Goal: Task Accomplishment & Management: Manage account settings

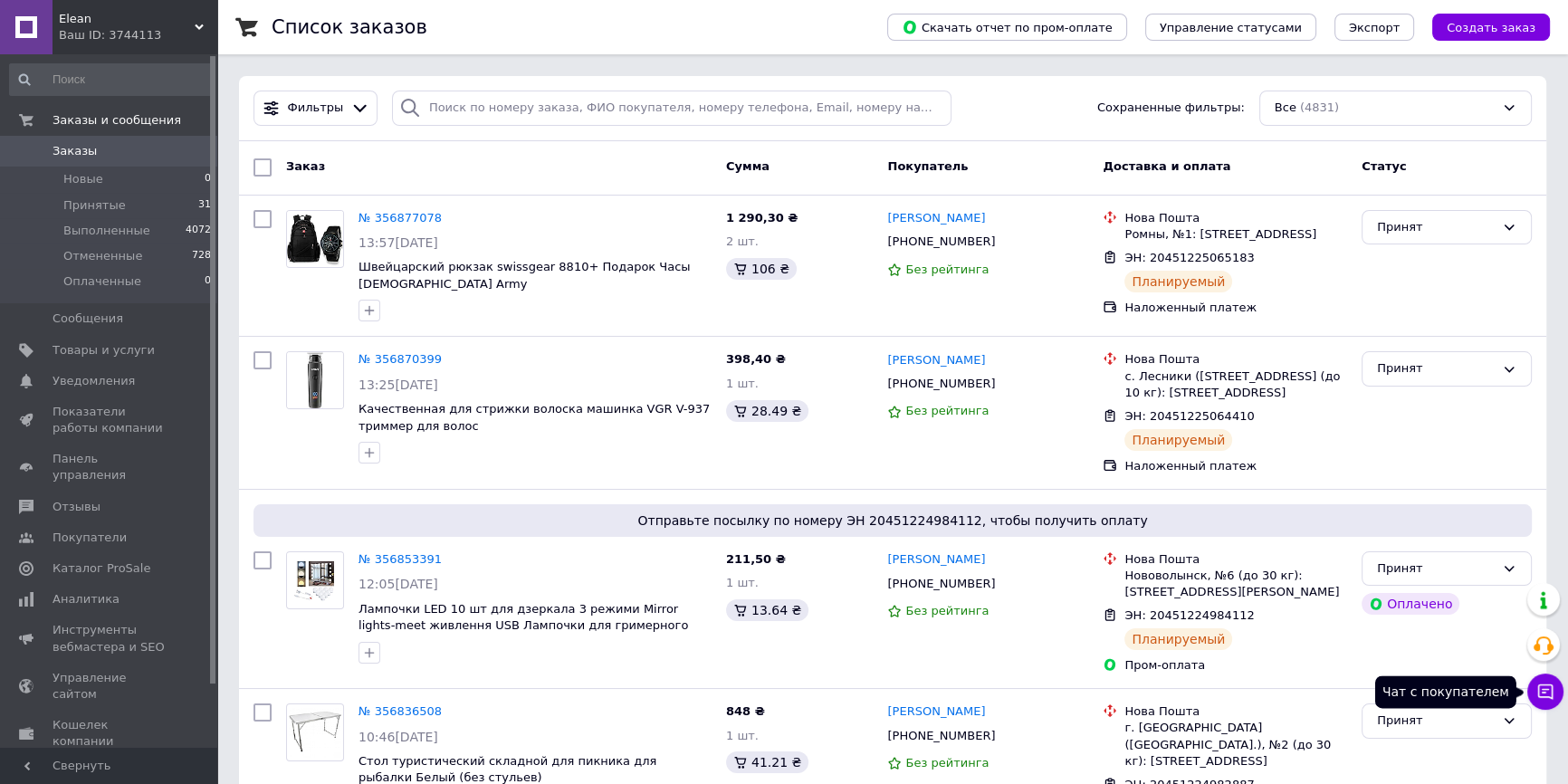
click at [1557, 697] on button "Чат с покупателем" at bounding box center [1546, 691] width 36 height 36
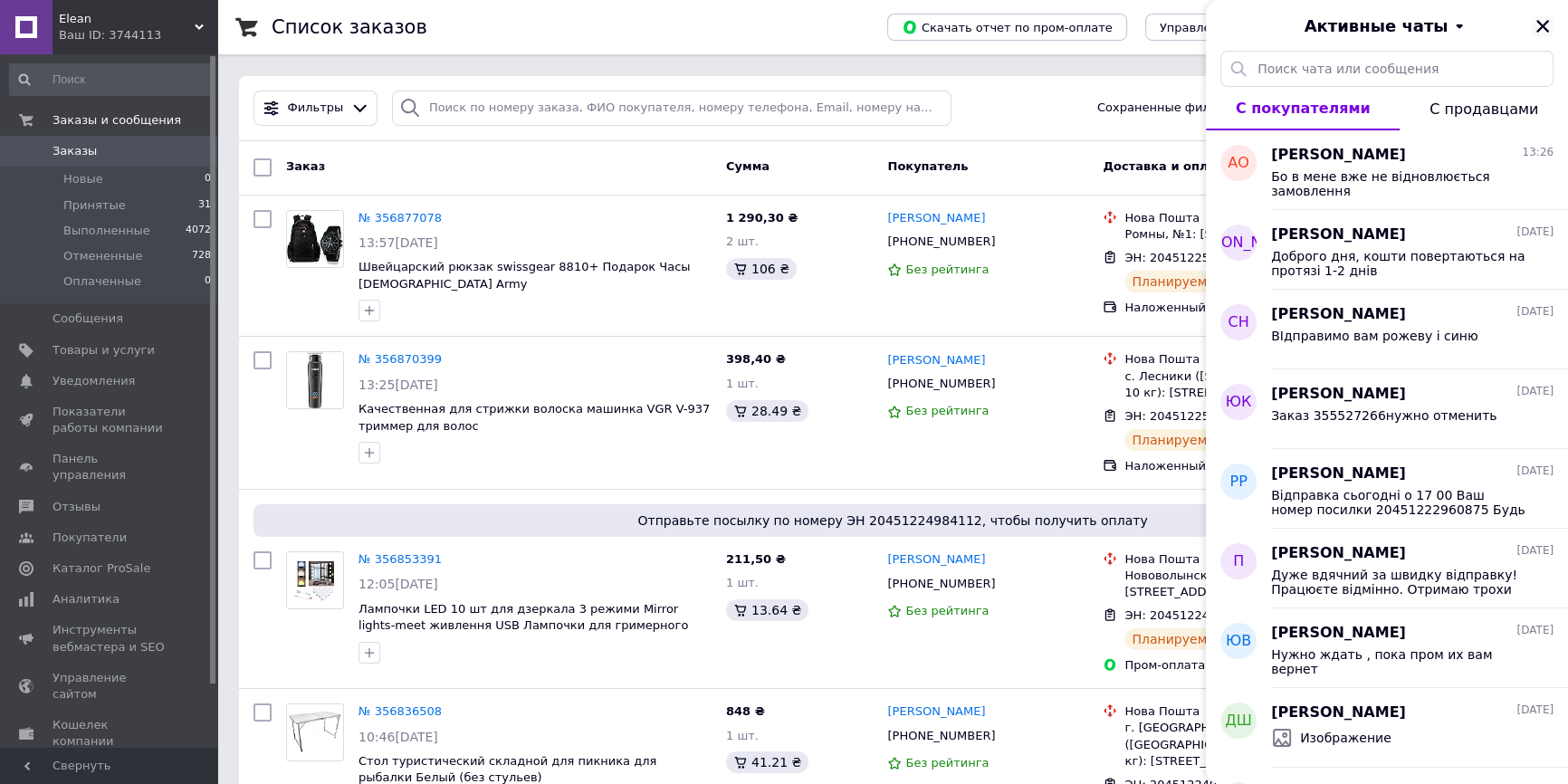
click at [1539, 25] on icon "Закрыть" at bounding box center [1542, 26] width 16 height 16
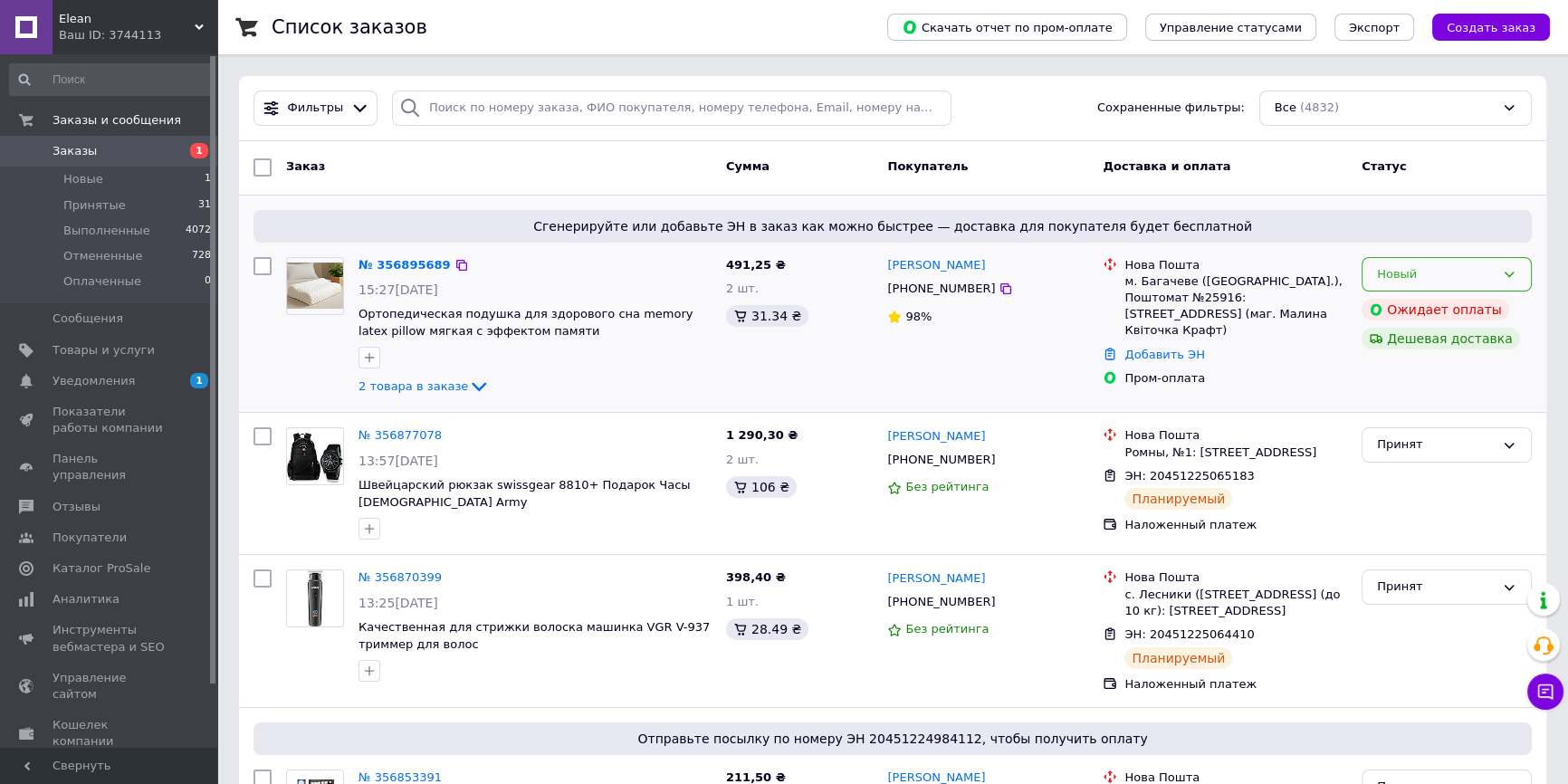
click at [1453, 273] on div "Новый" at bounding box center [1436, 275] width 118 height 19
click at [1441, 304] on li "Принят" at bounding box center [1447, 311] width 169 height 34
click at [468, 390] on icon at bounding box center [479, 386] width 22 height 22
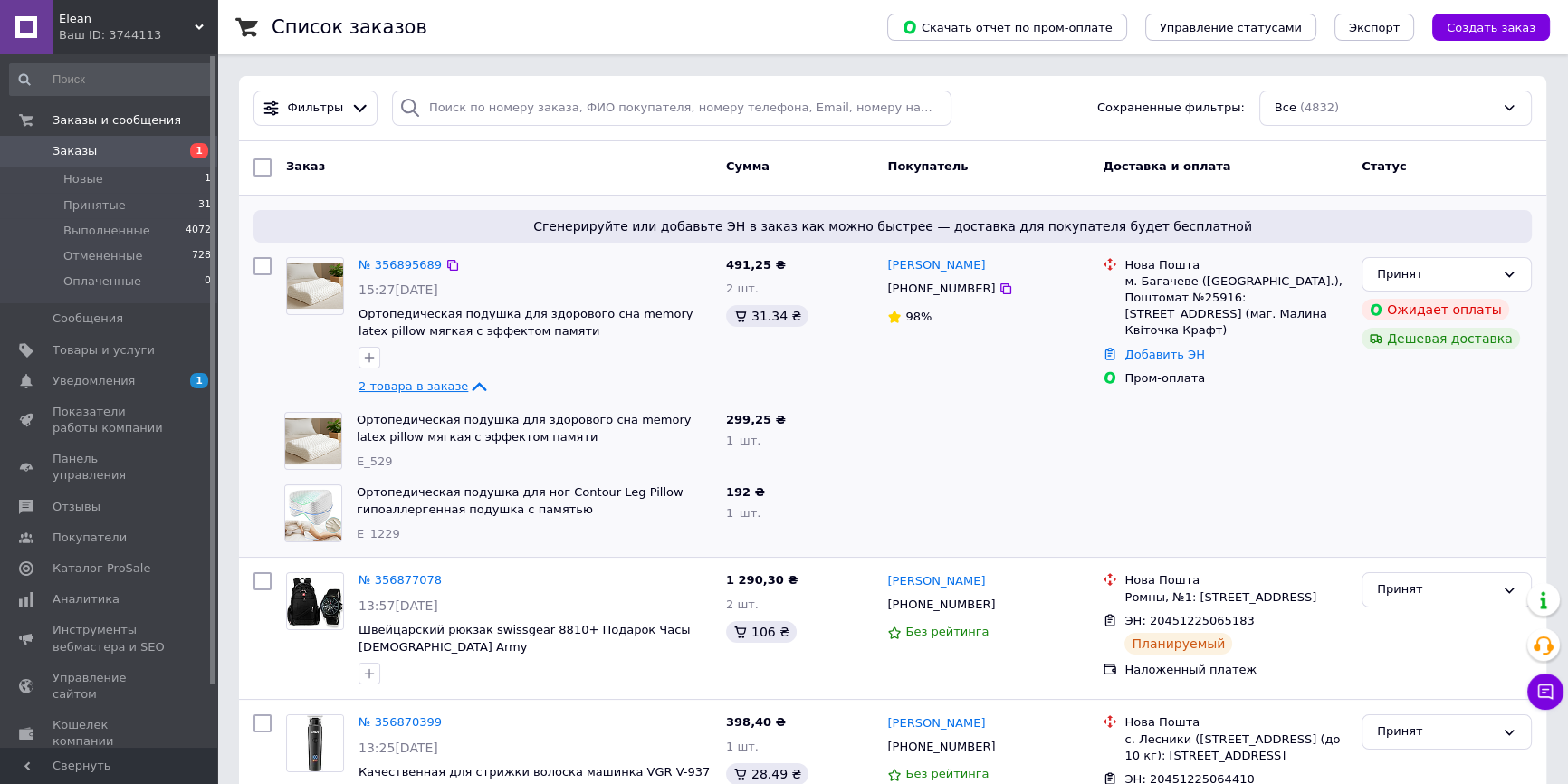
click at [468, 388] on icon at bounding box center [479, 386] width 22 height 22
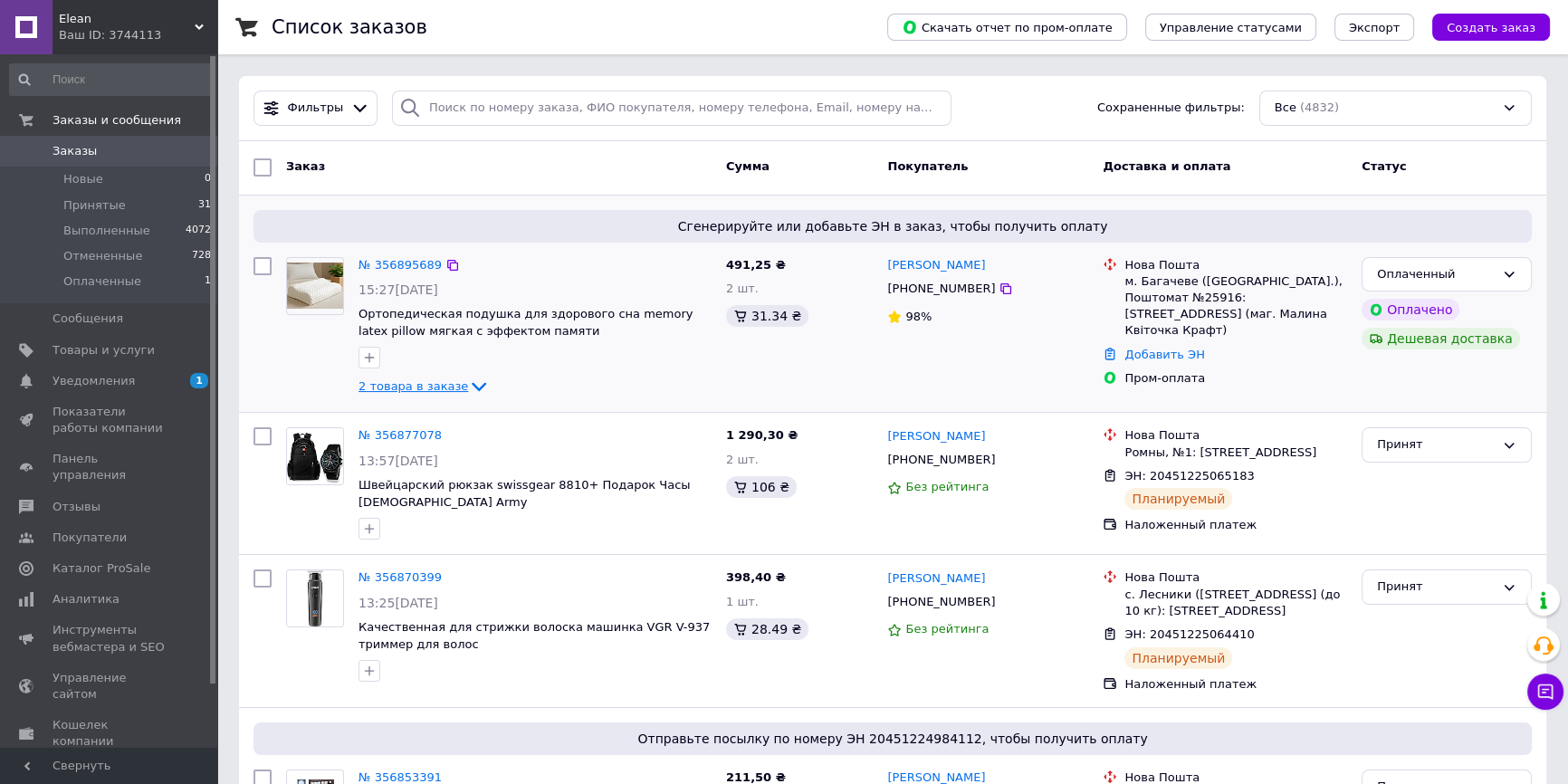
click at [468, 382] on icon at bounding box center [479, 386] width 22 height 22
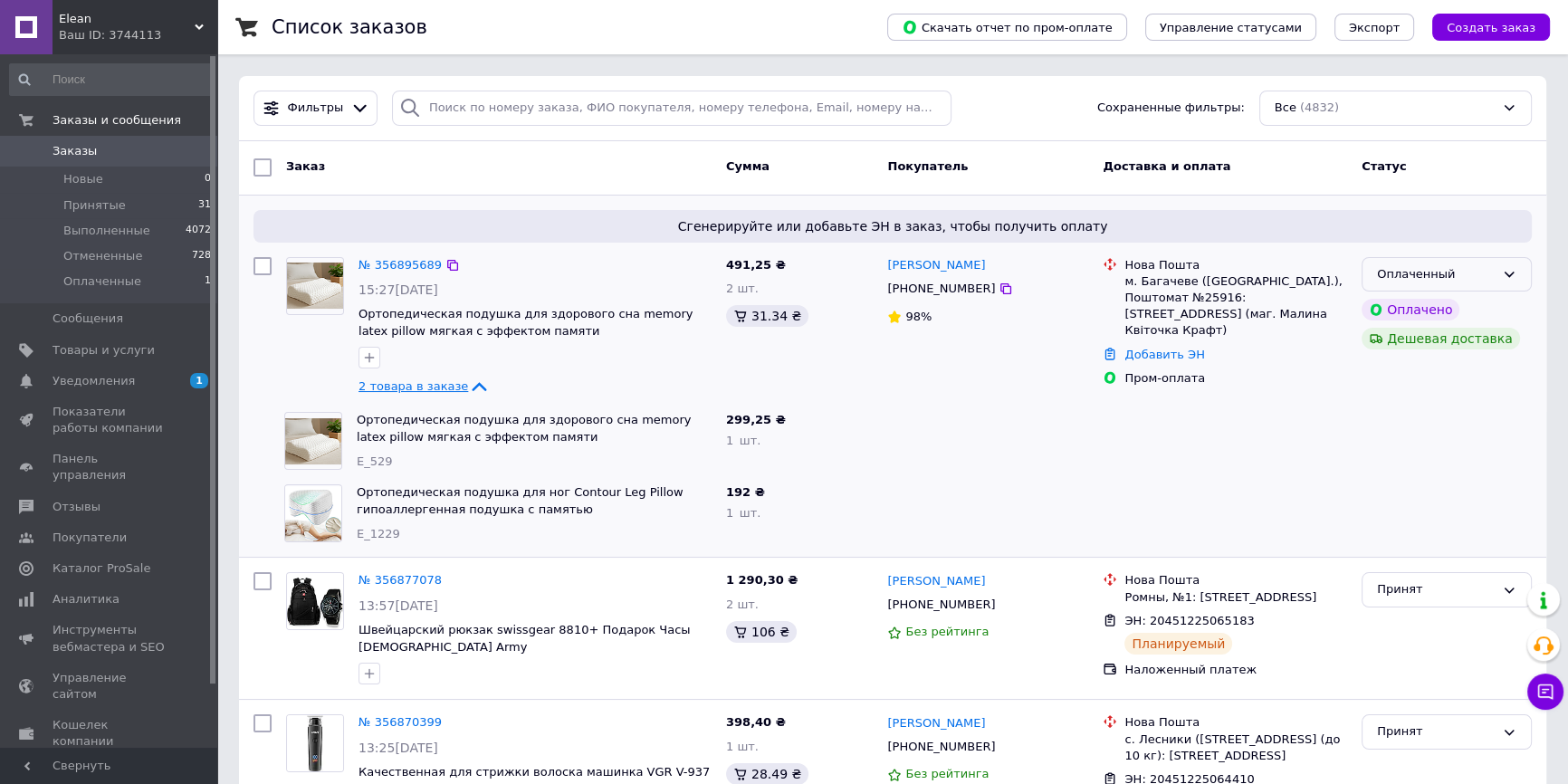
click at [1514, 282] on div "Оплаченный" at bounding box center [1447, 274] width 170 height 35
click at [1515, 299] on li "Принят" at bounding box center [1447, 311] width 169 height 34
click at [468, 387] on icon at bounding box center [479, 386] width 22 height 22
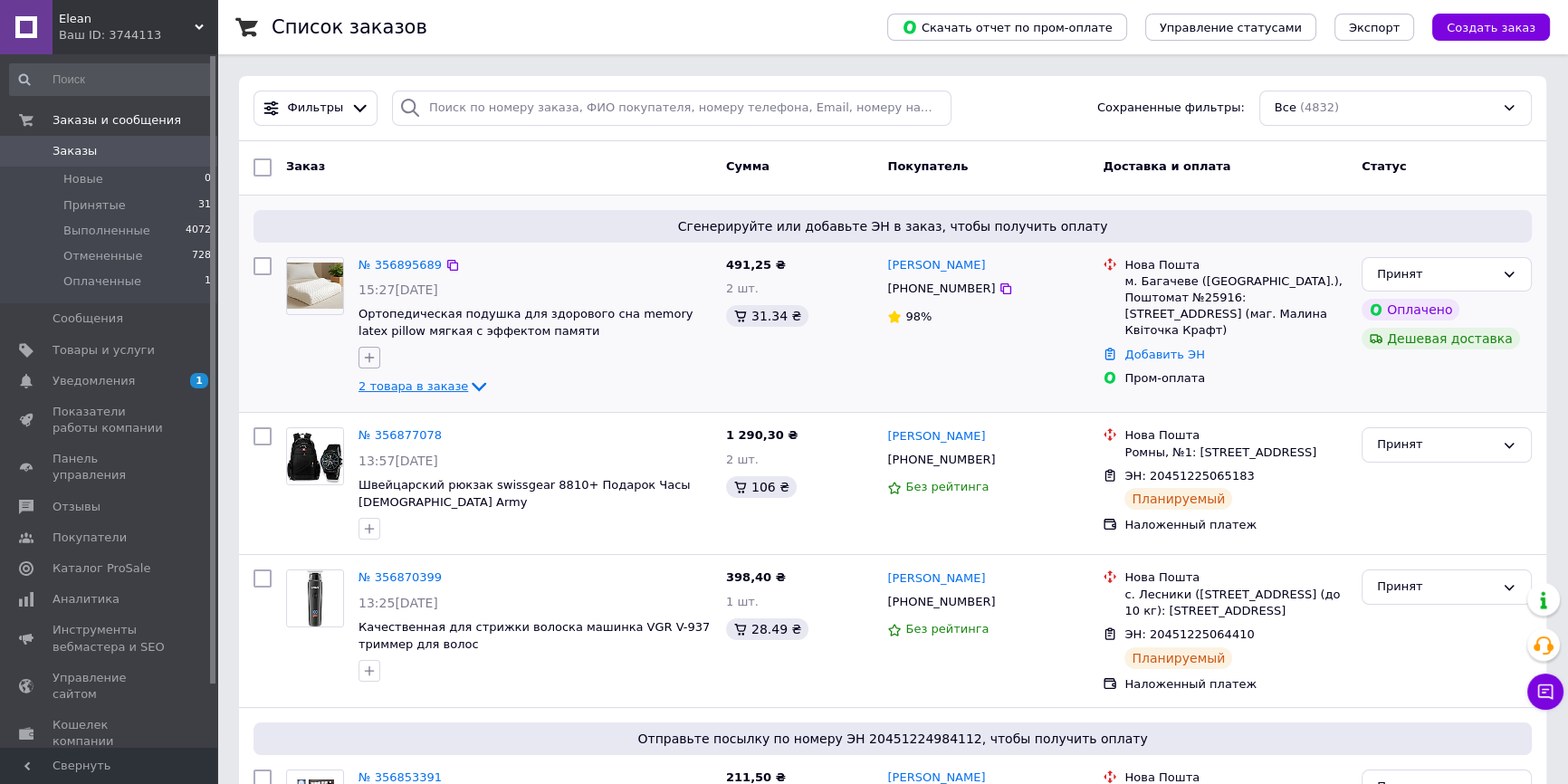
click at [368, 364] on icon "button" at bounding box center [369, 357] width 14 height 14
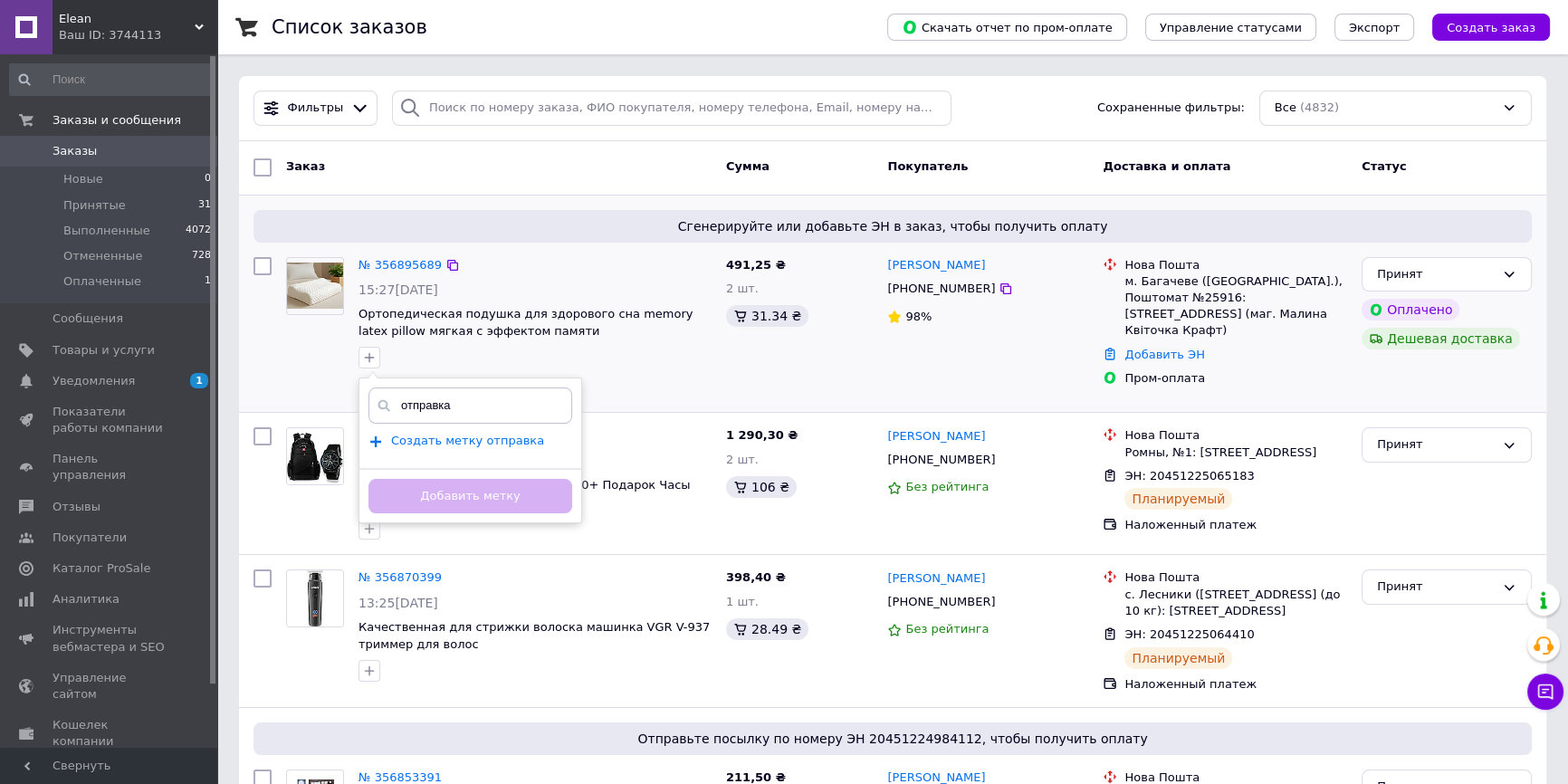
type input "отправка"
click at [413, 437] on span "Создать метку отправка" at bounding box center [467, 440] width 153 height 14
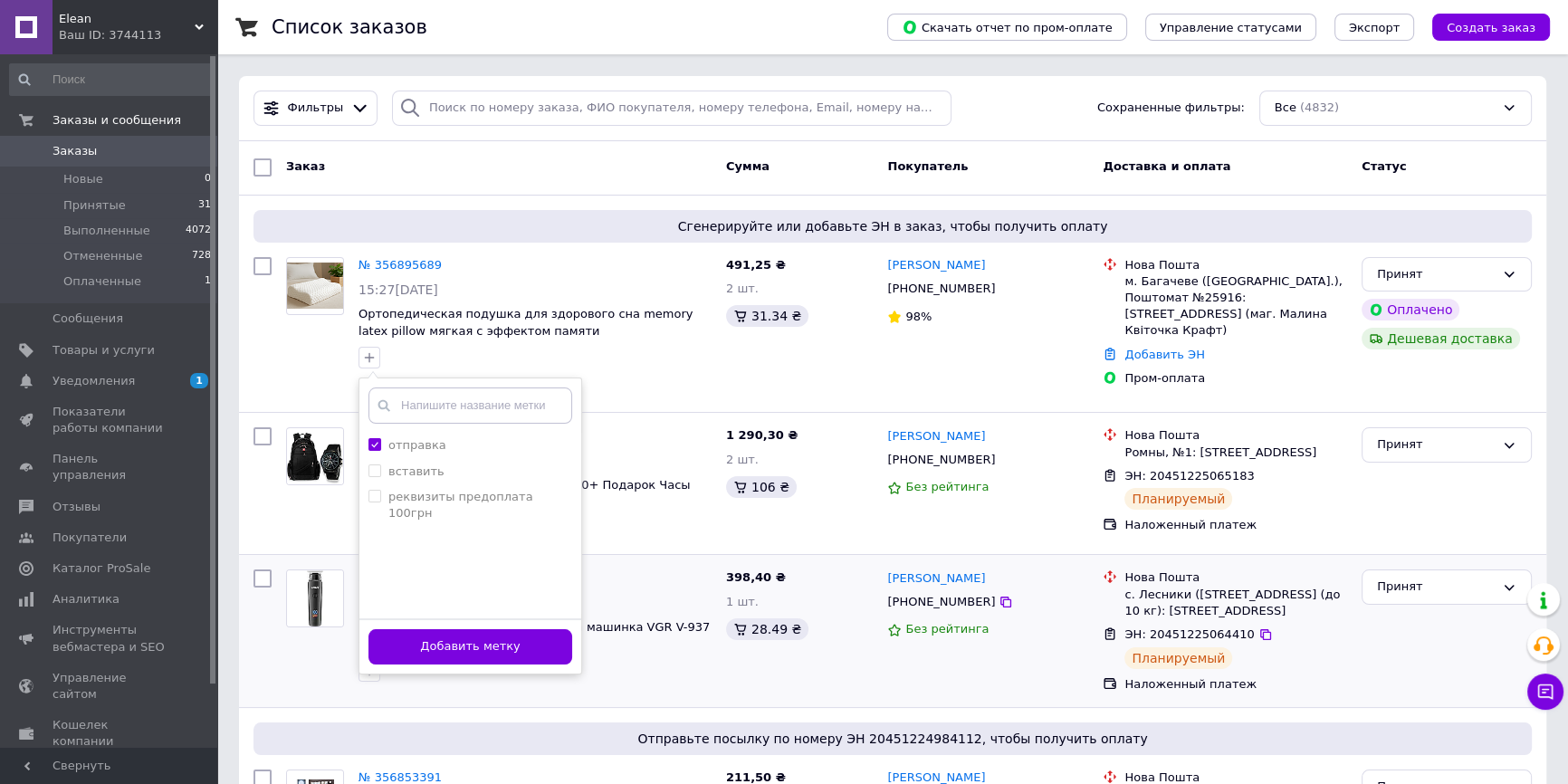
drag, startPoint x: 445, startPoint y: 638, endPoint x: 449, endPoint y: 652, distance: 14.6
click at [445, 639] on button "Добавить метку" at bounding box center [470, 646] width 204 height 35
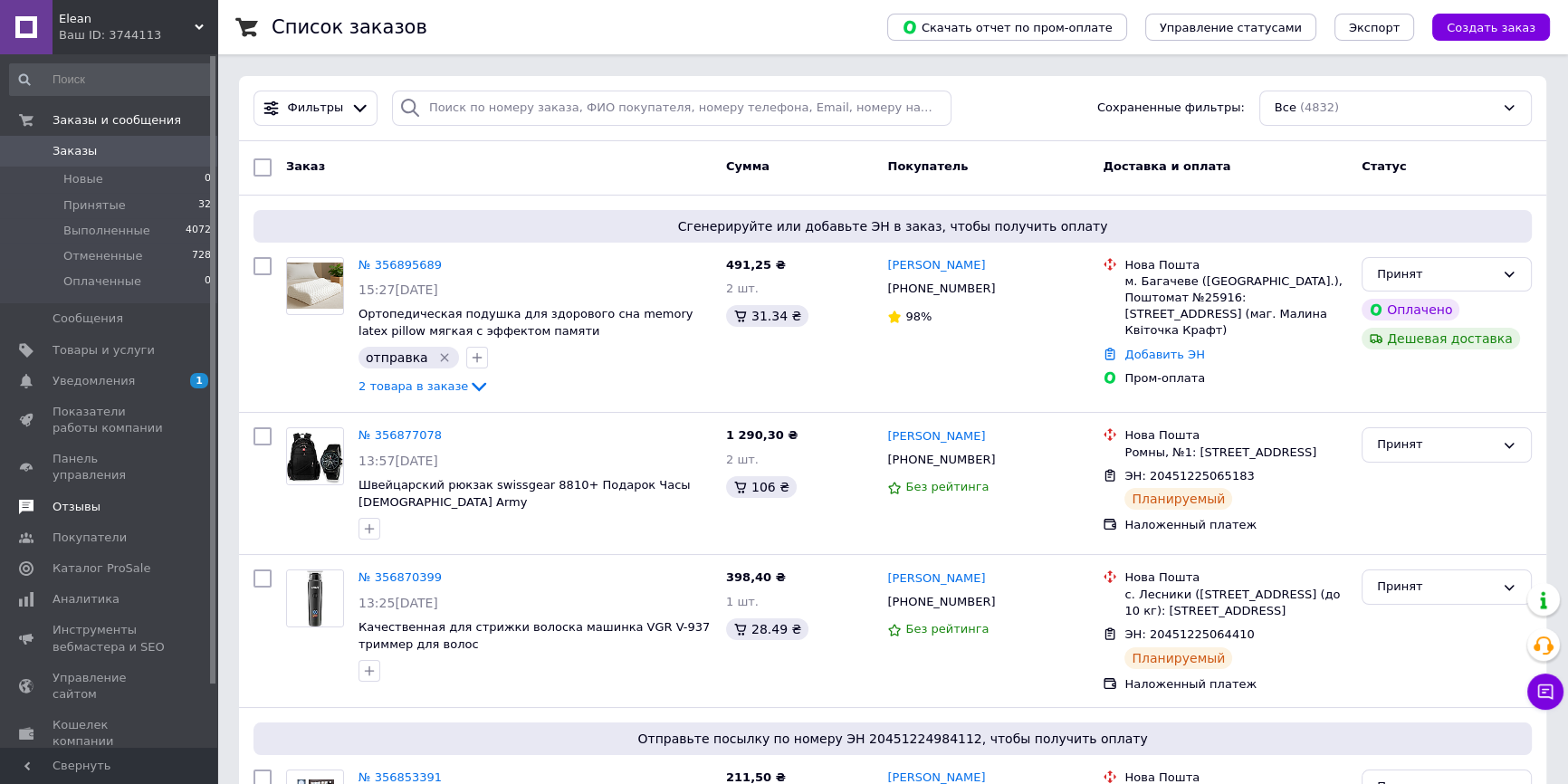
click at [72, 499] on span "Отзывы" at bounding box center [77, 506] width 48 height 16
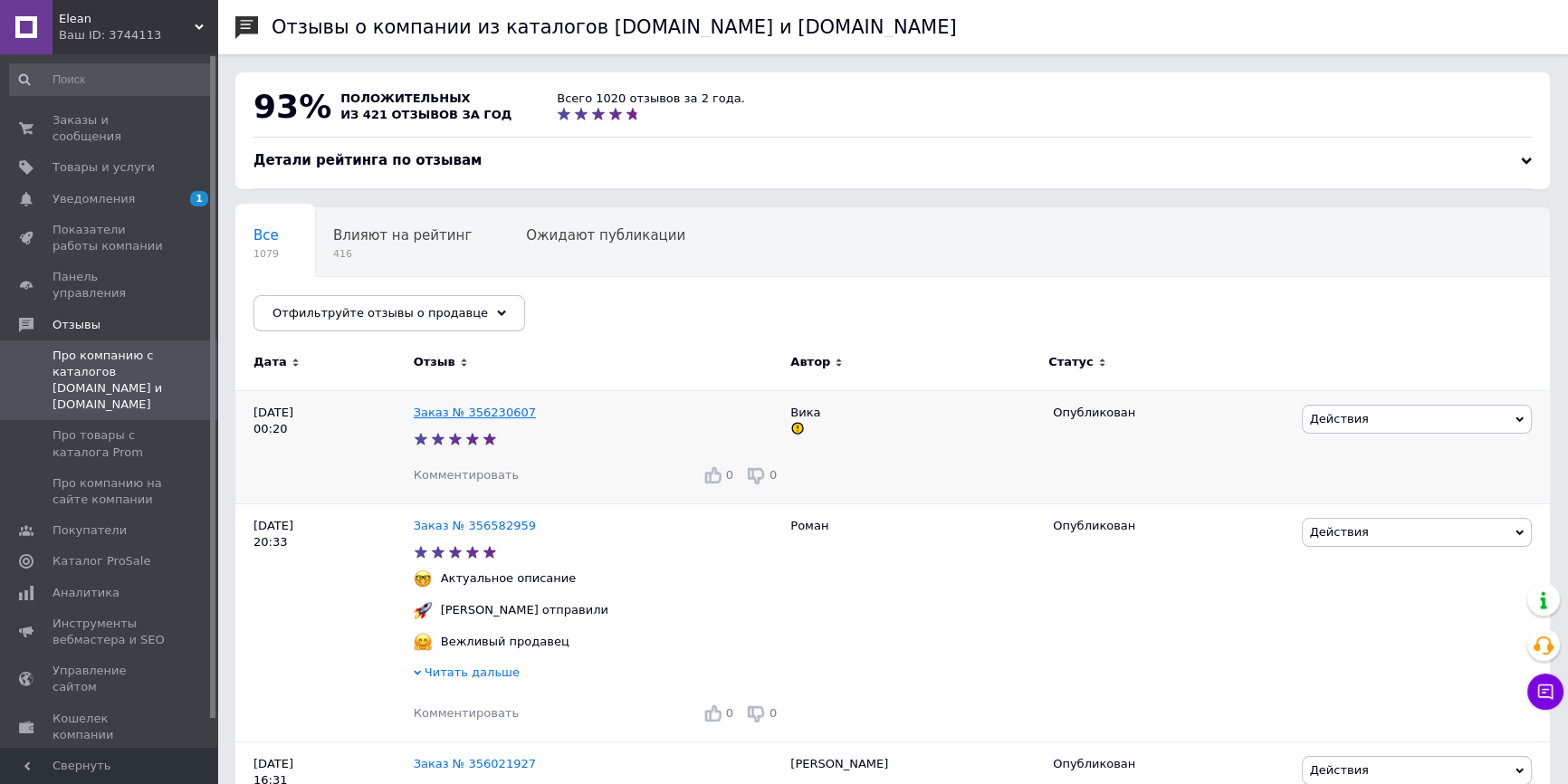
click at [507, 415] on link "Заказ № 356230607" at bounding box center [475, 412] width 123 height 13
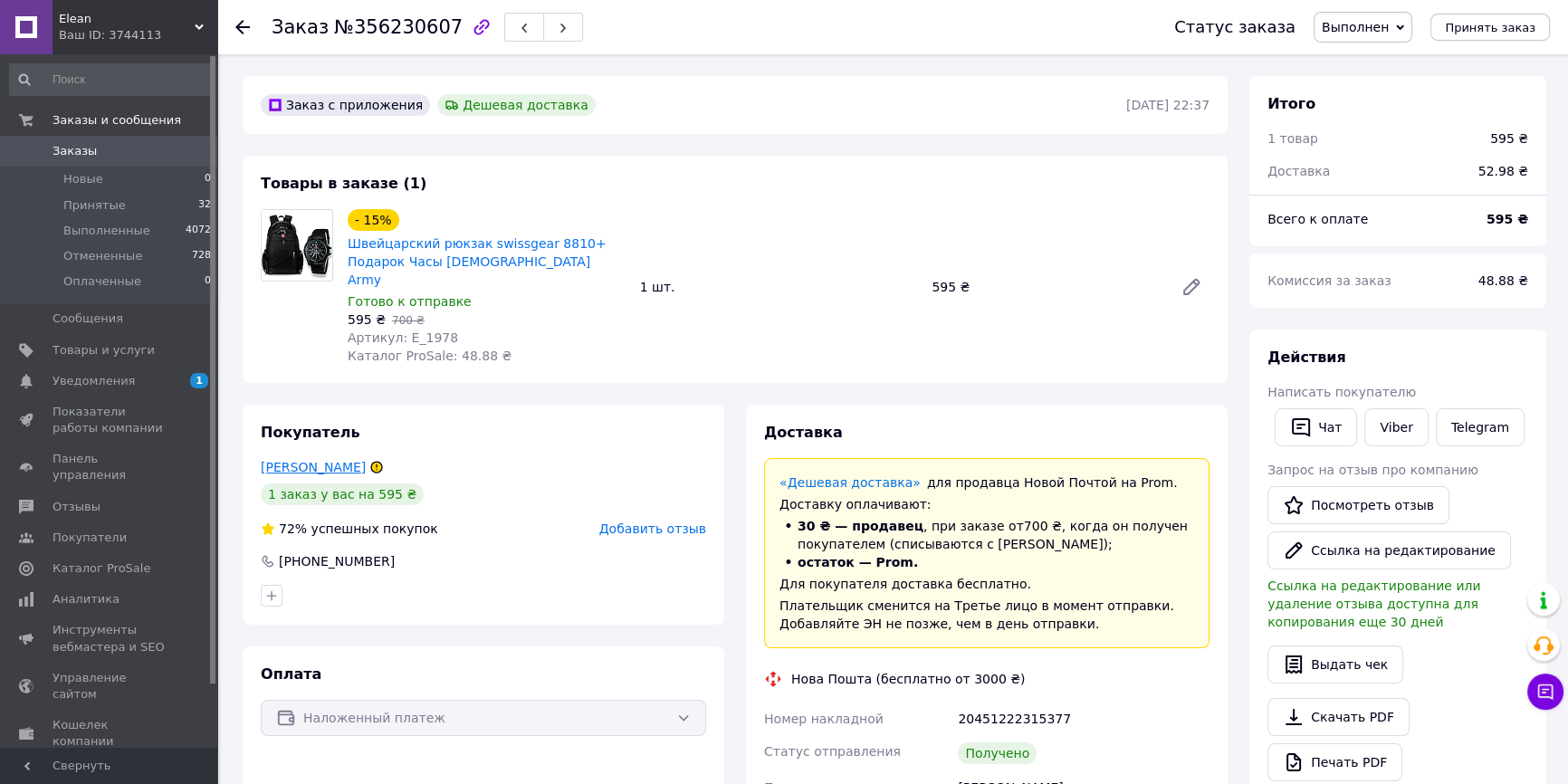
click at [313, 459] on link "[PERSON_NAME]" at bounding box center [313, 466] width 105 height 14
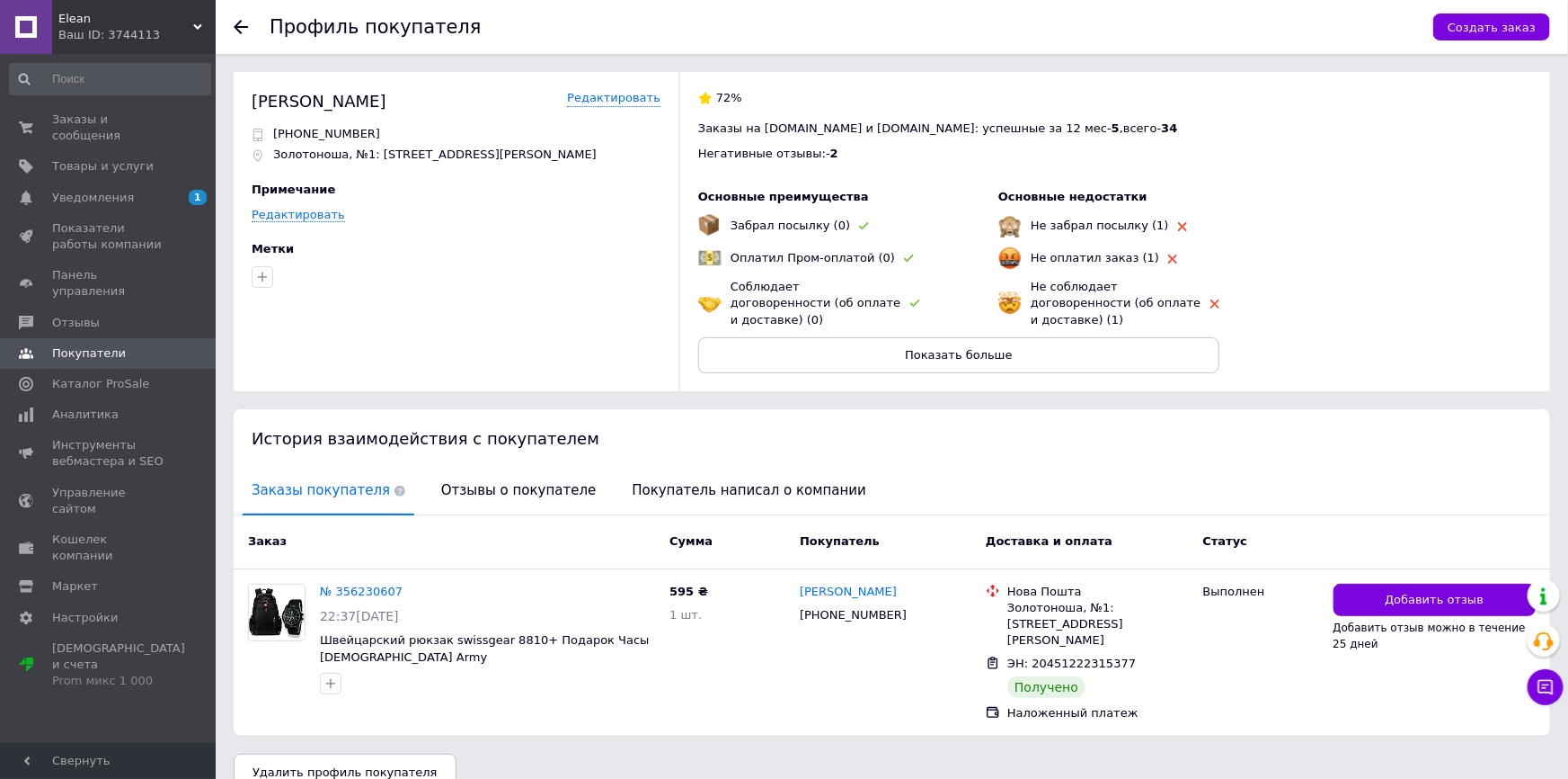
click at [237, 22] on icon at bounding box center [241, 27] width 14 height 14
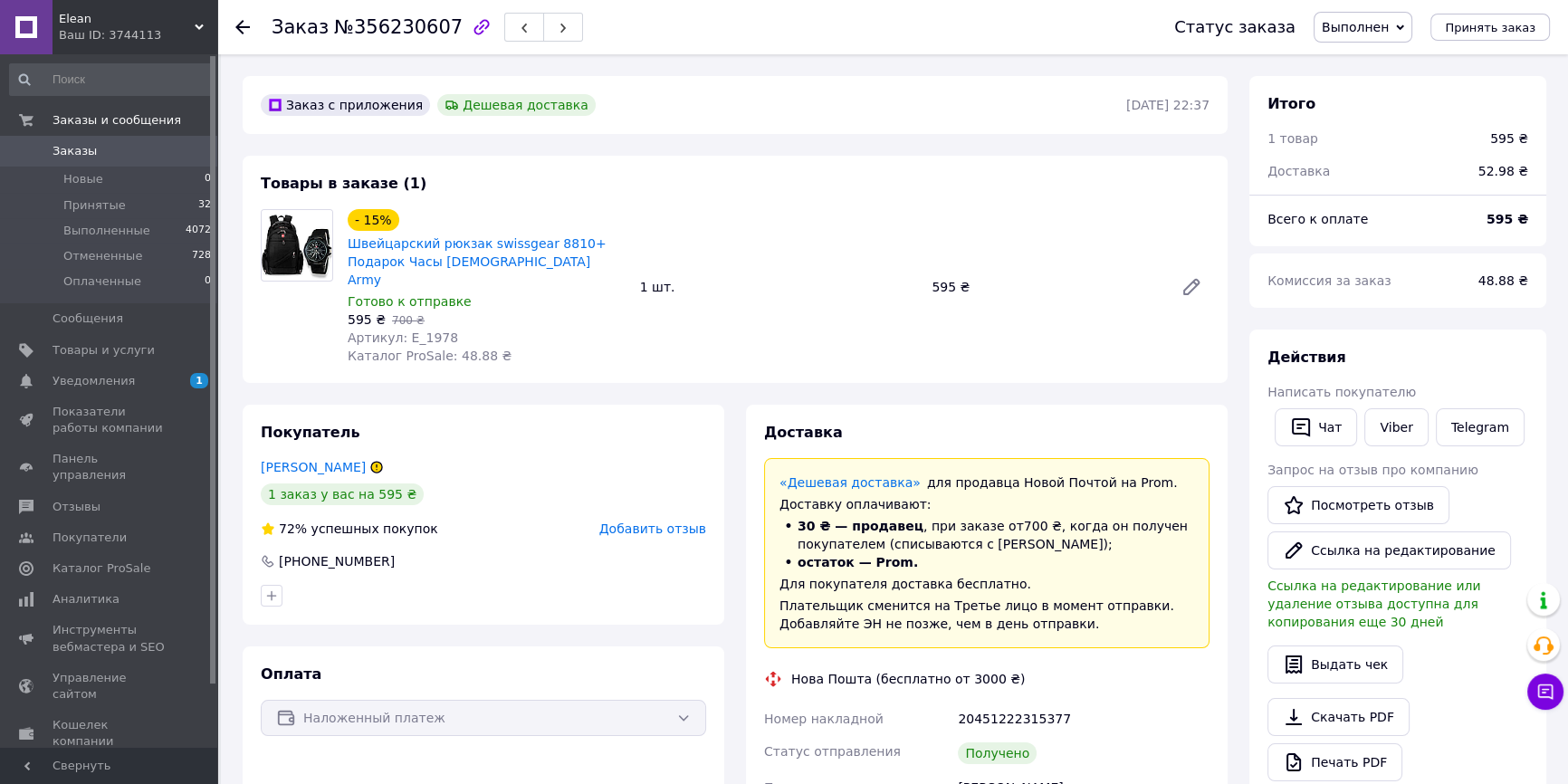
click at [239, 26] on use at bounding box center [242, 27] width 14 height 14
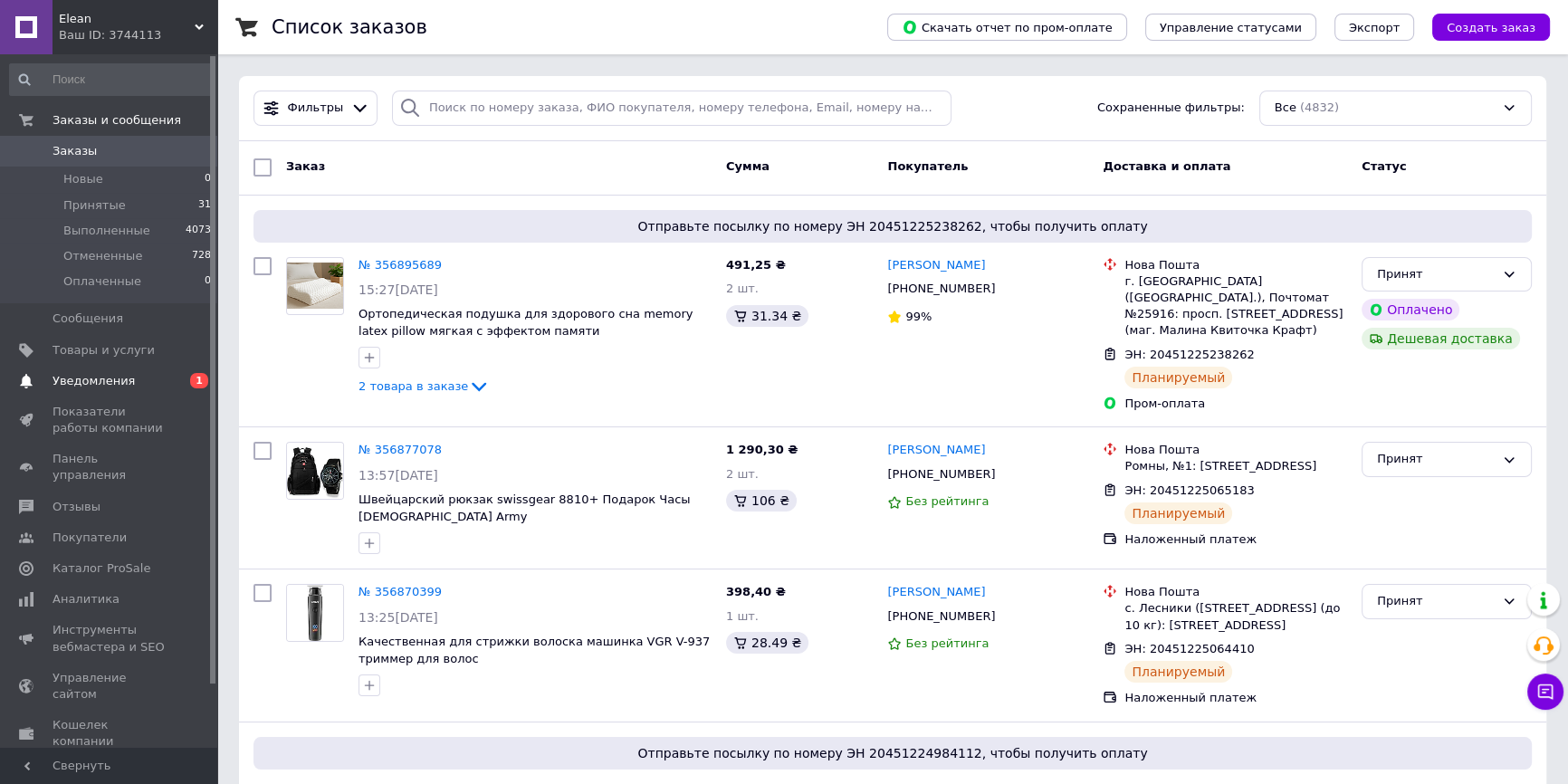
click at [116, 385] on span "Уведомления" at bounding box center [94, 380] width 82 height 16
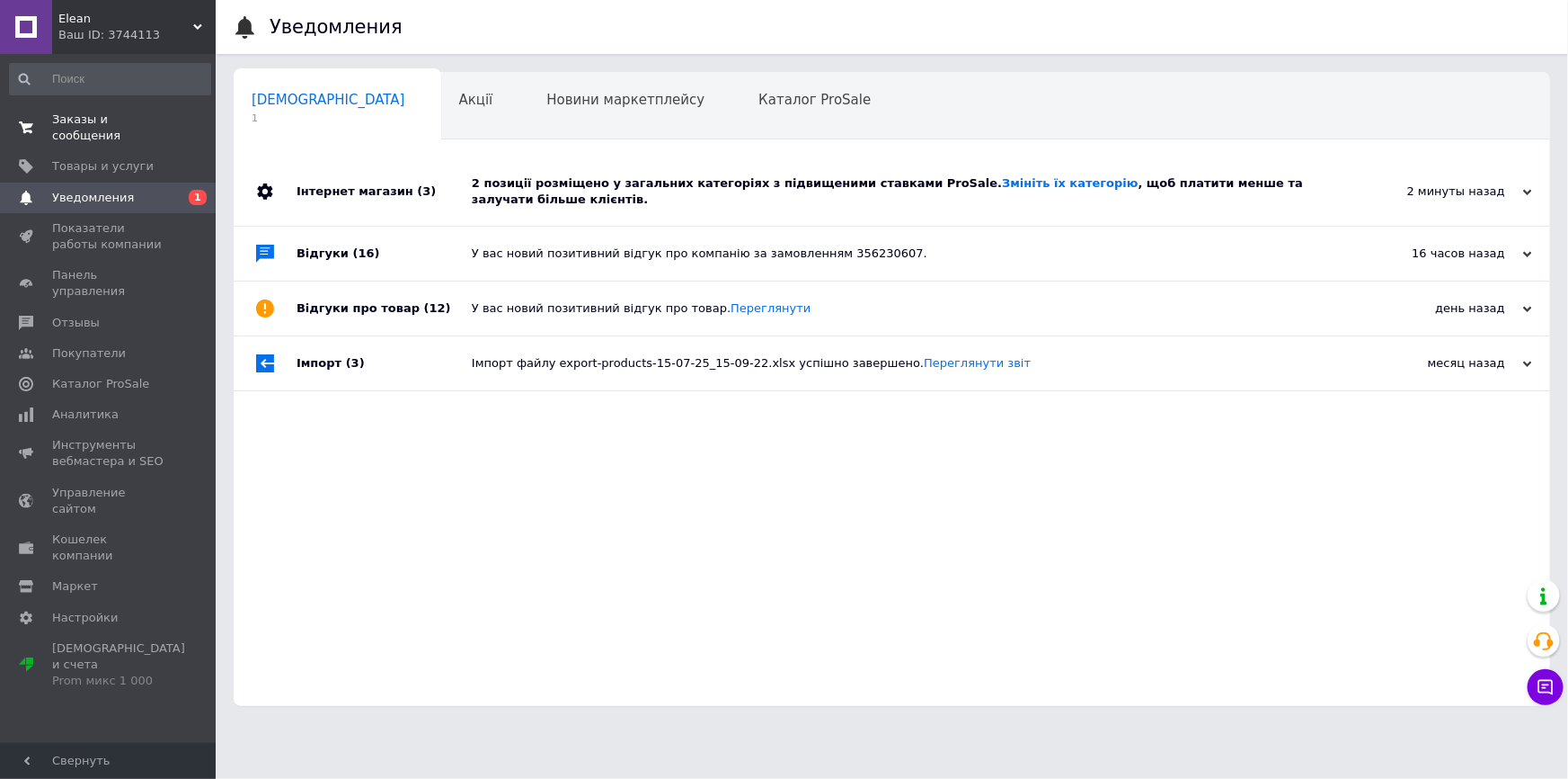
click at [103, 123] on span "Заказы и сообщения" at bounding box center [109, 127] width 114 height 32
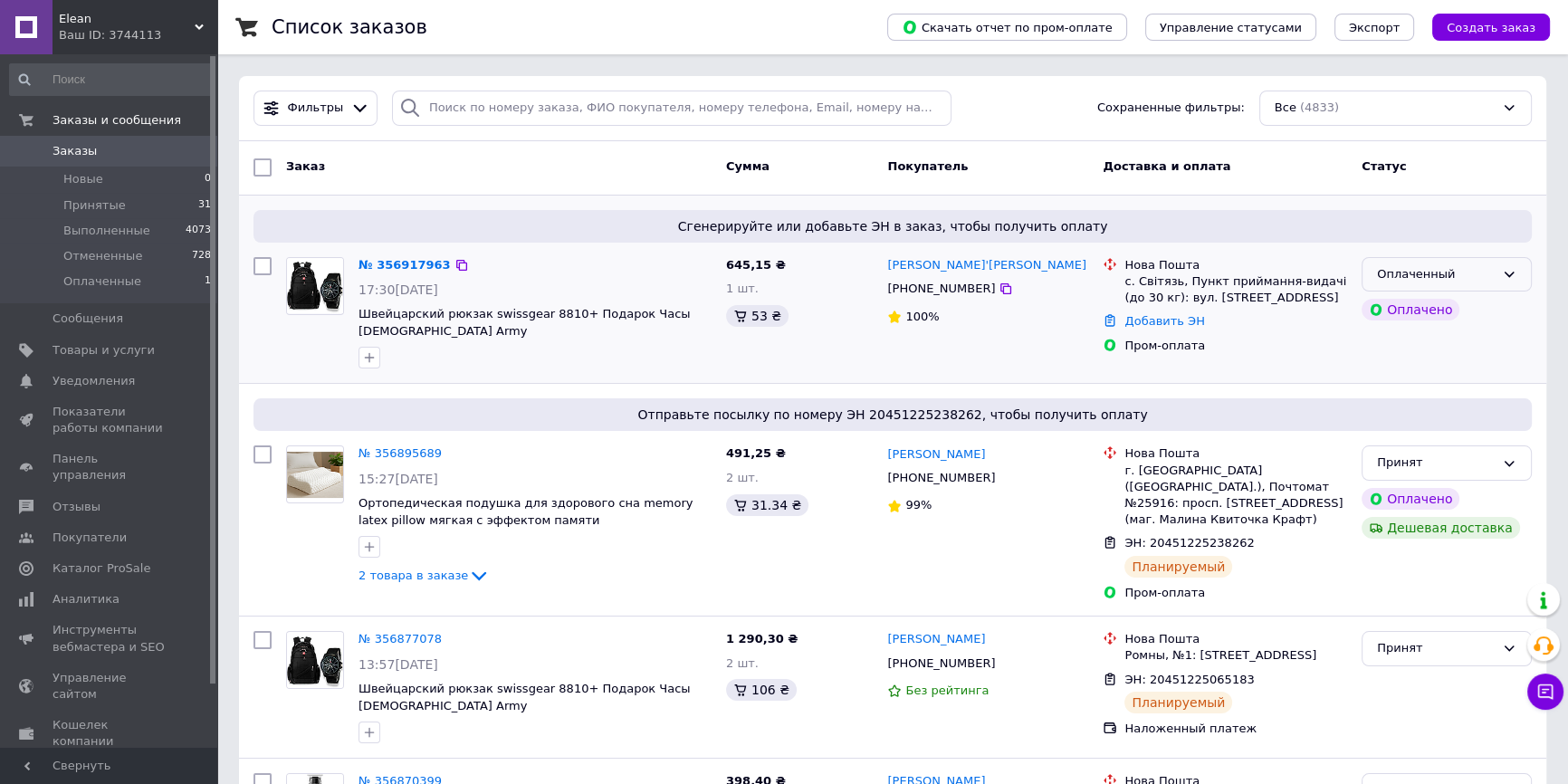
click at [1485, 270] on div "Оплаченный" at bounding box center [1436, 275] width 118 height 19
drag, startPoint x: 1485, startPoint y: 291, endPoint x: 1484, endPoint y: 304, distance: 13.0
click at [1484, 304] on li "Принят" at bounding box center [1447, 311] width 169 height 34
drag, startPoint x: 372, startPoint y: 342, endPoint x: 362, endPoint y: 347, distance: 11.2
click at [372, 350] on icon "button" at bounding box center [369, 357] width 14 height 14
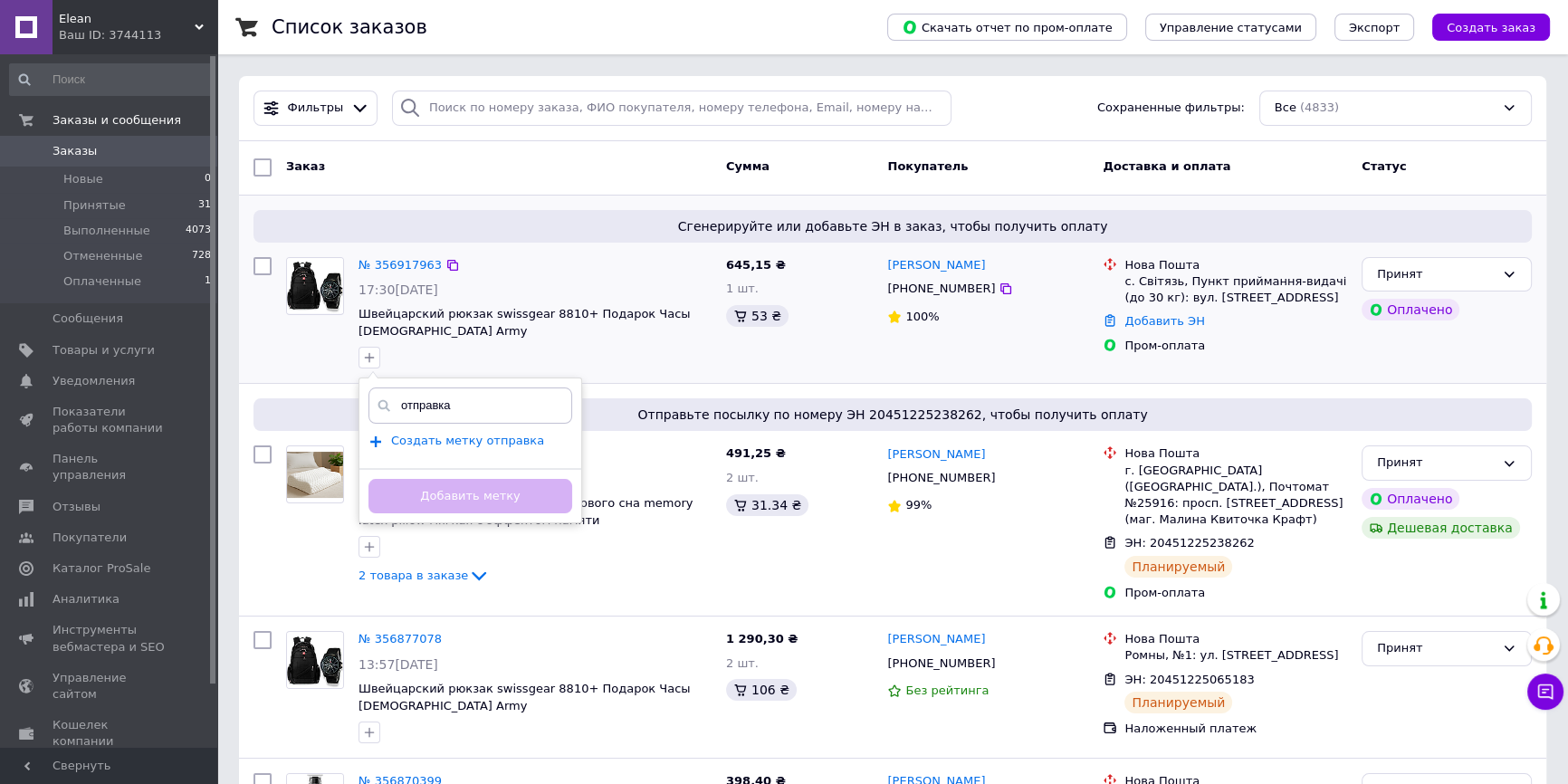
type input "отправка"
click span "Создать метку отправка"
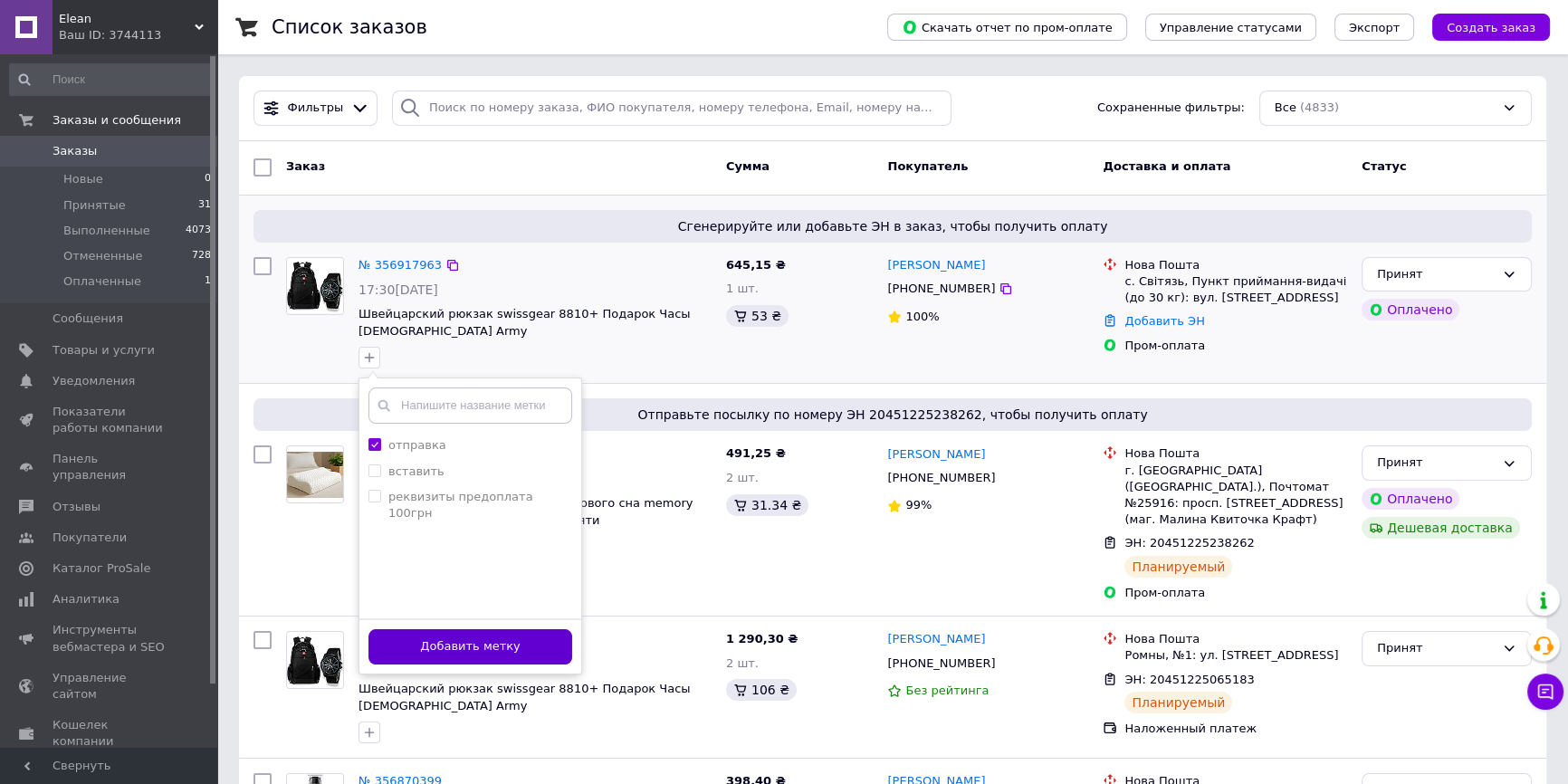
click button "Добавить метку"
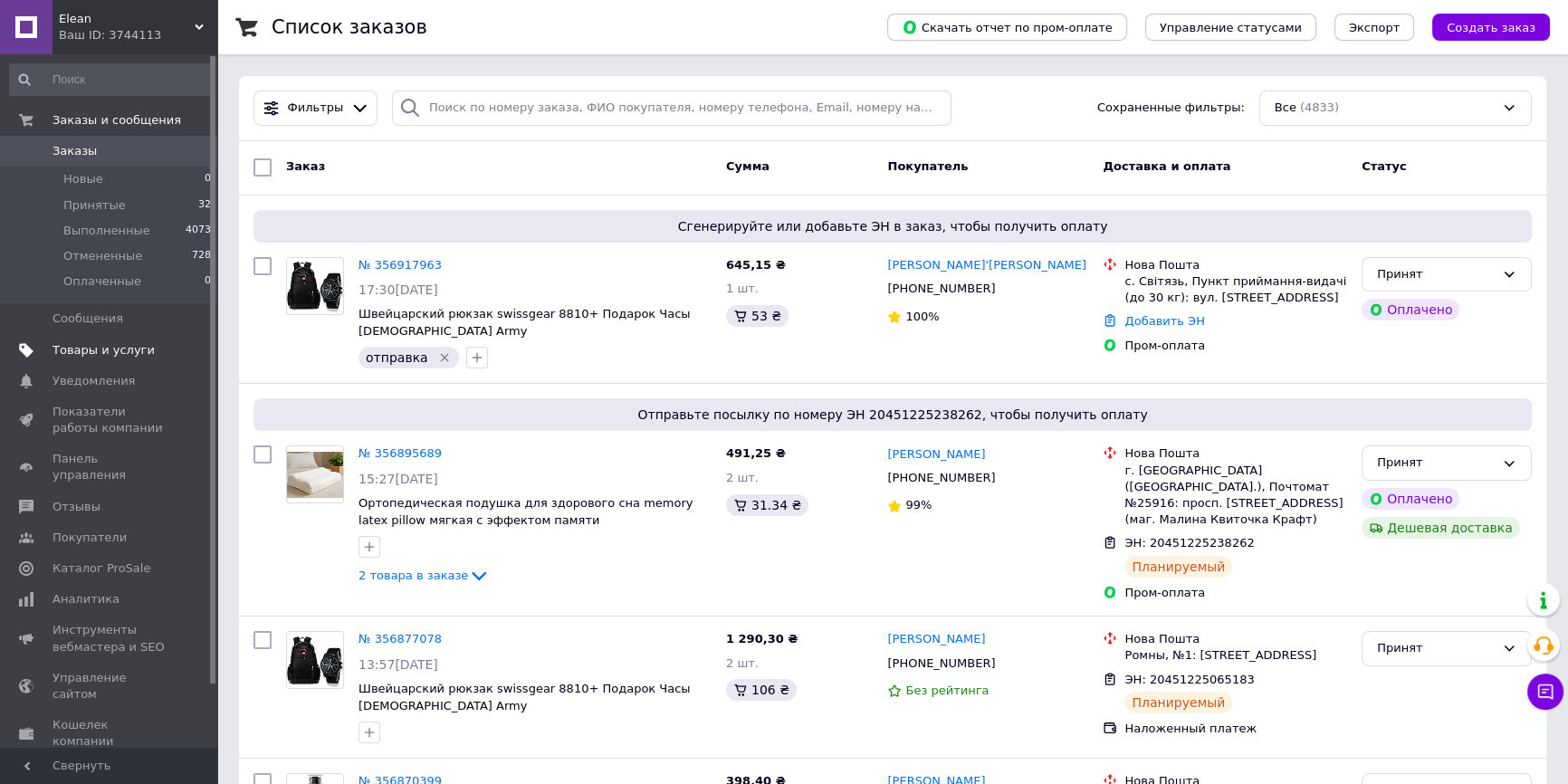
click at [130, 347] on span "Товары и услуги" at bounding box center [103, 349] width 102 height 16
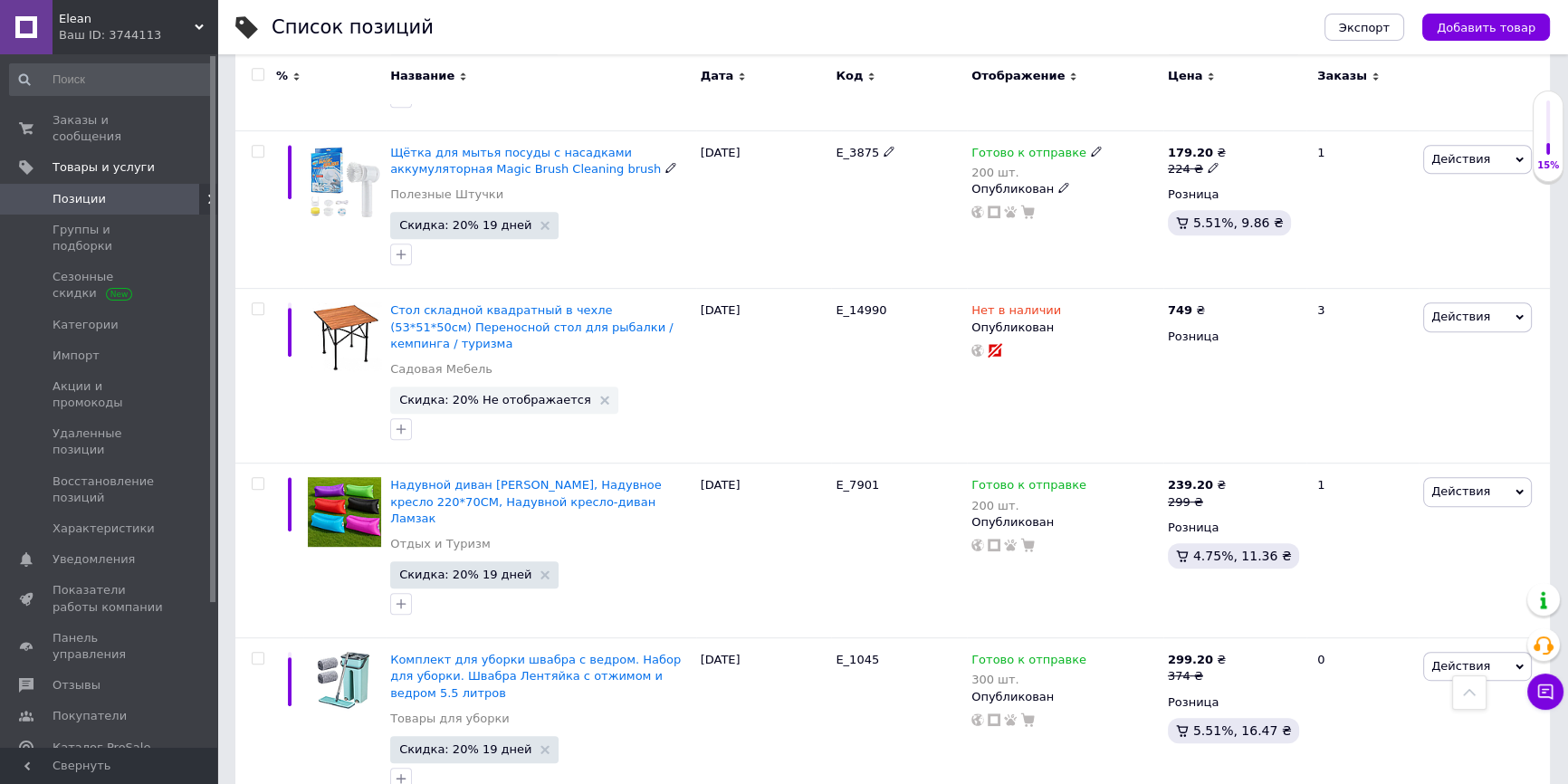
scroll to position [1315, 0]
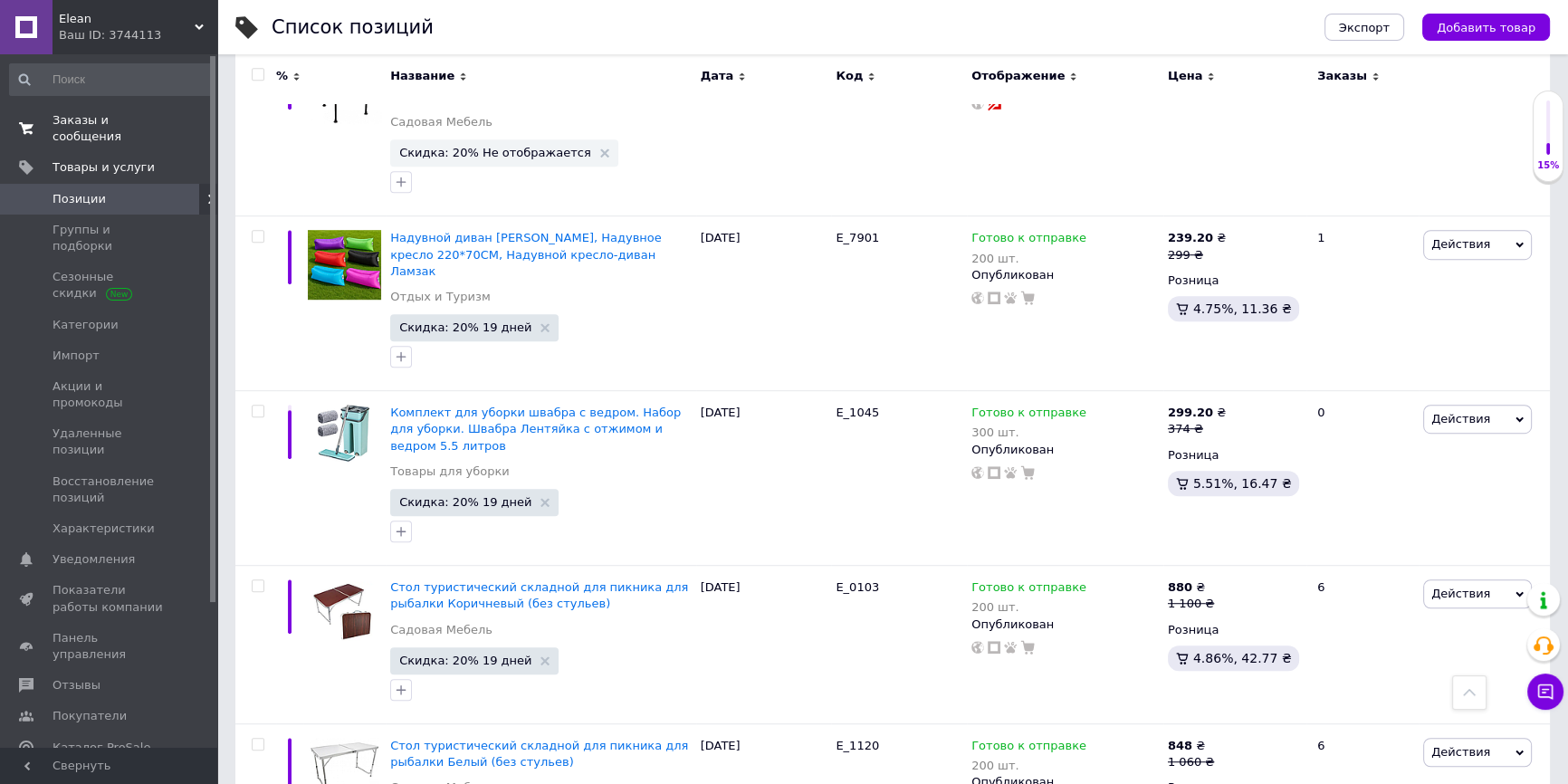
click at [106, 117] on span "Заказы и сообщения" at bounding box center [110, 128] width 115 height 33
